Goal: Task Accomplishment & Management: Manage account settings

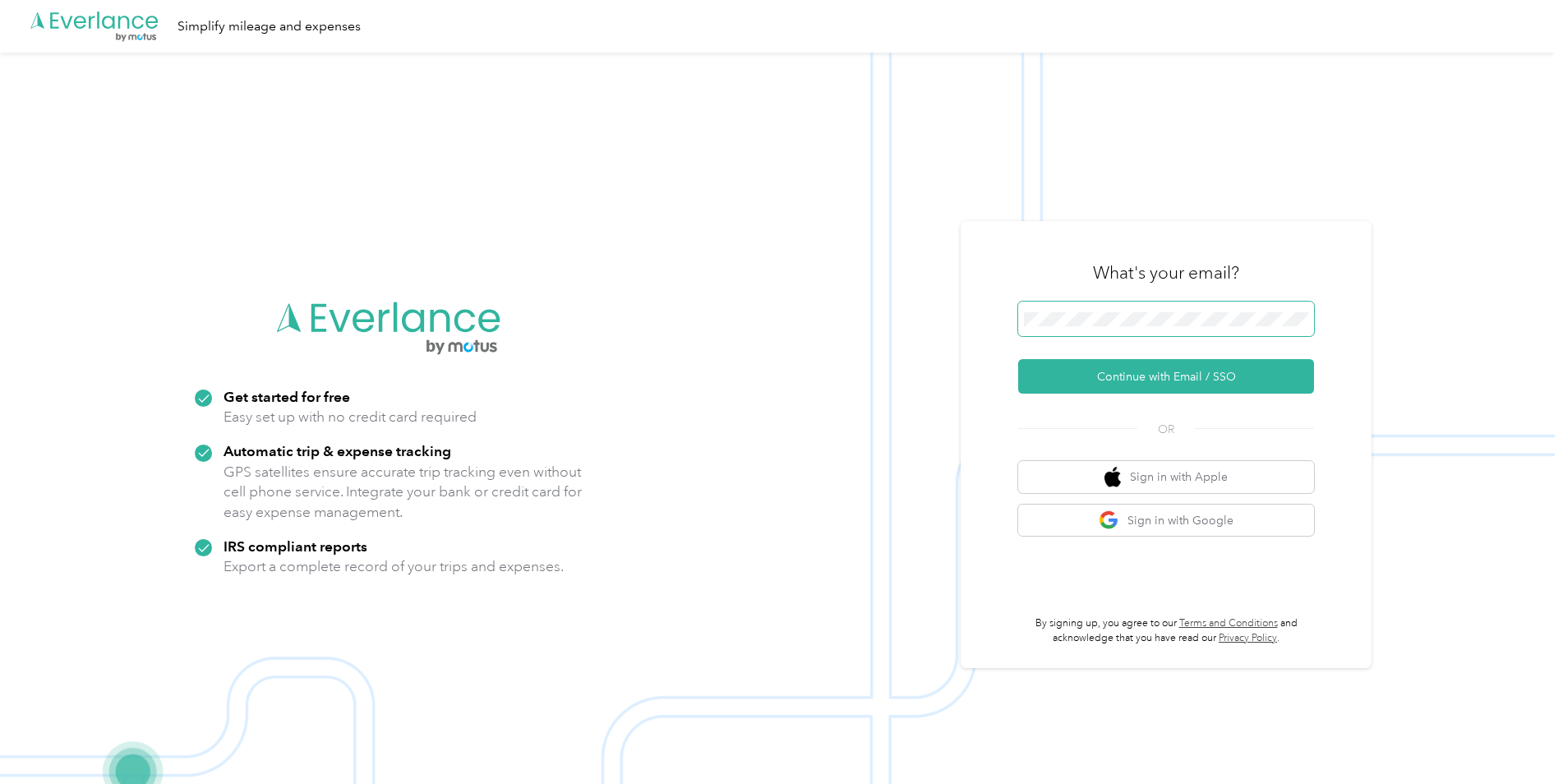
click at [1110, 306] on span at bounding box center [1166, 318] width 296 height 35
click at [1186, 376] on button "Continue with Email / SSO" at bounding box center [1166, 376] width 296 height 35
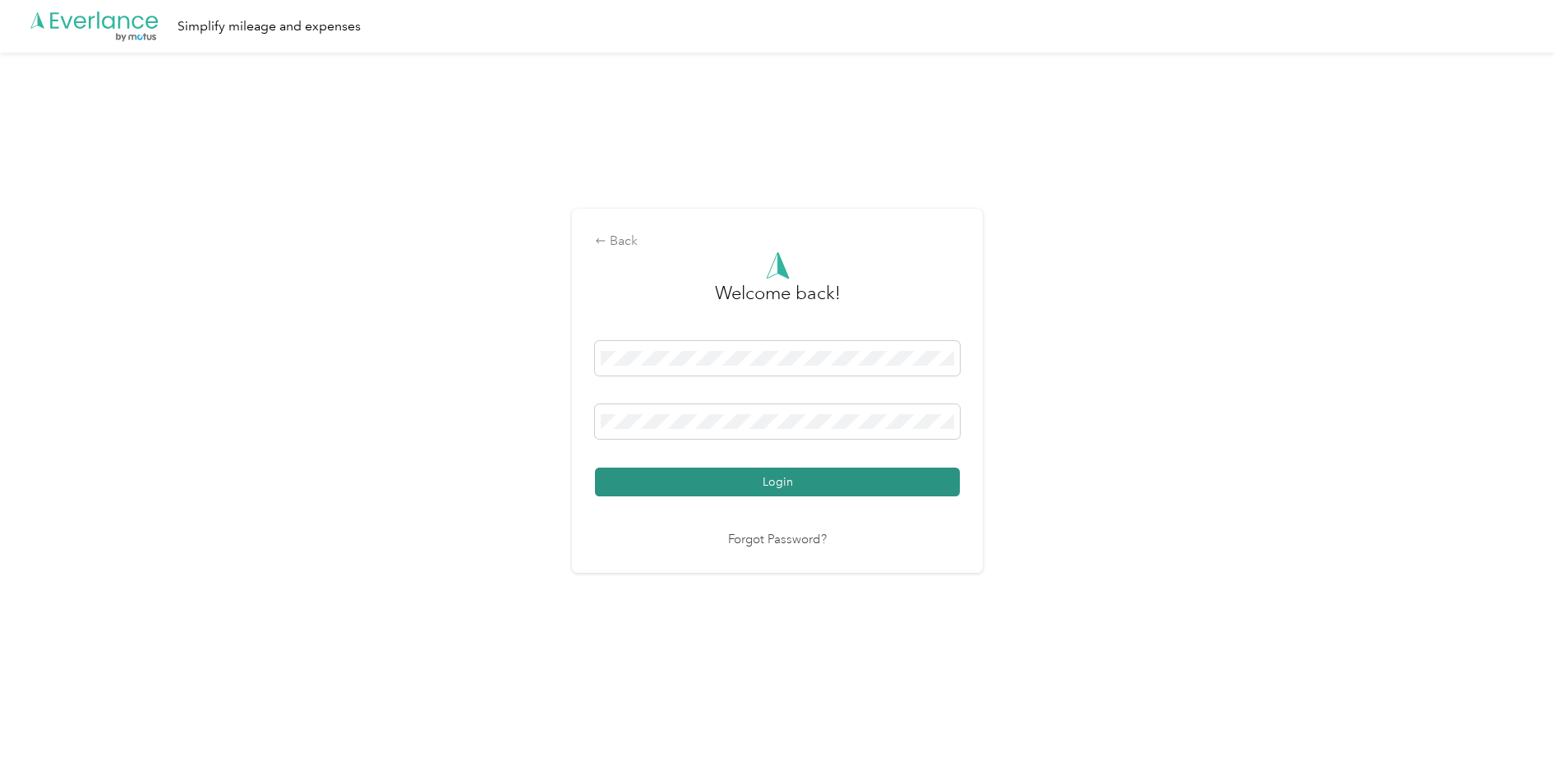
click at [824, 479] on button "Login" at bounding box center [777, 482] width 364 height 29
